Goal: Information Seeking & Learning: Learn about a topic

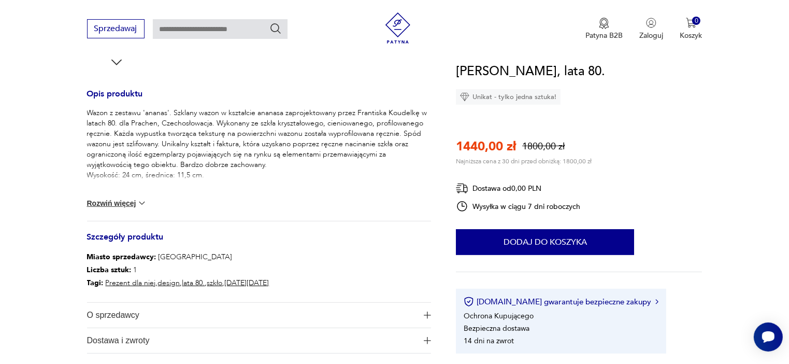
scroll to position [414, 0]
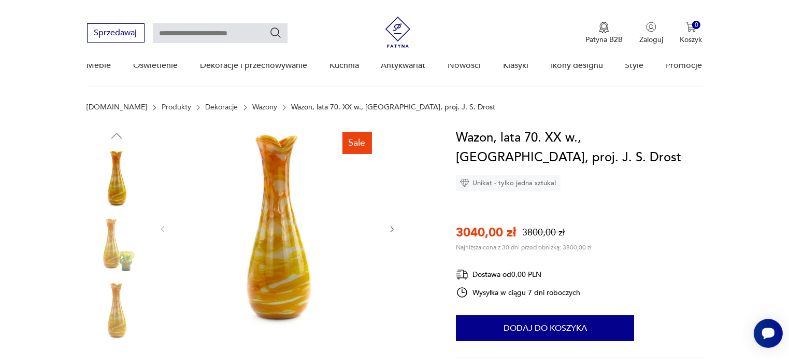
scroll to position [155, 0]
